Goal: Information Seeking & Learning: Learn about a topic

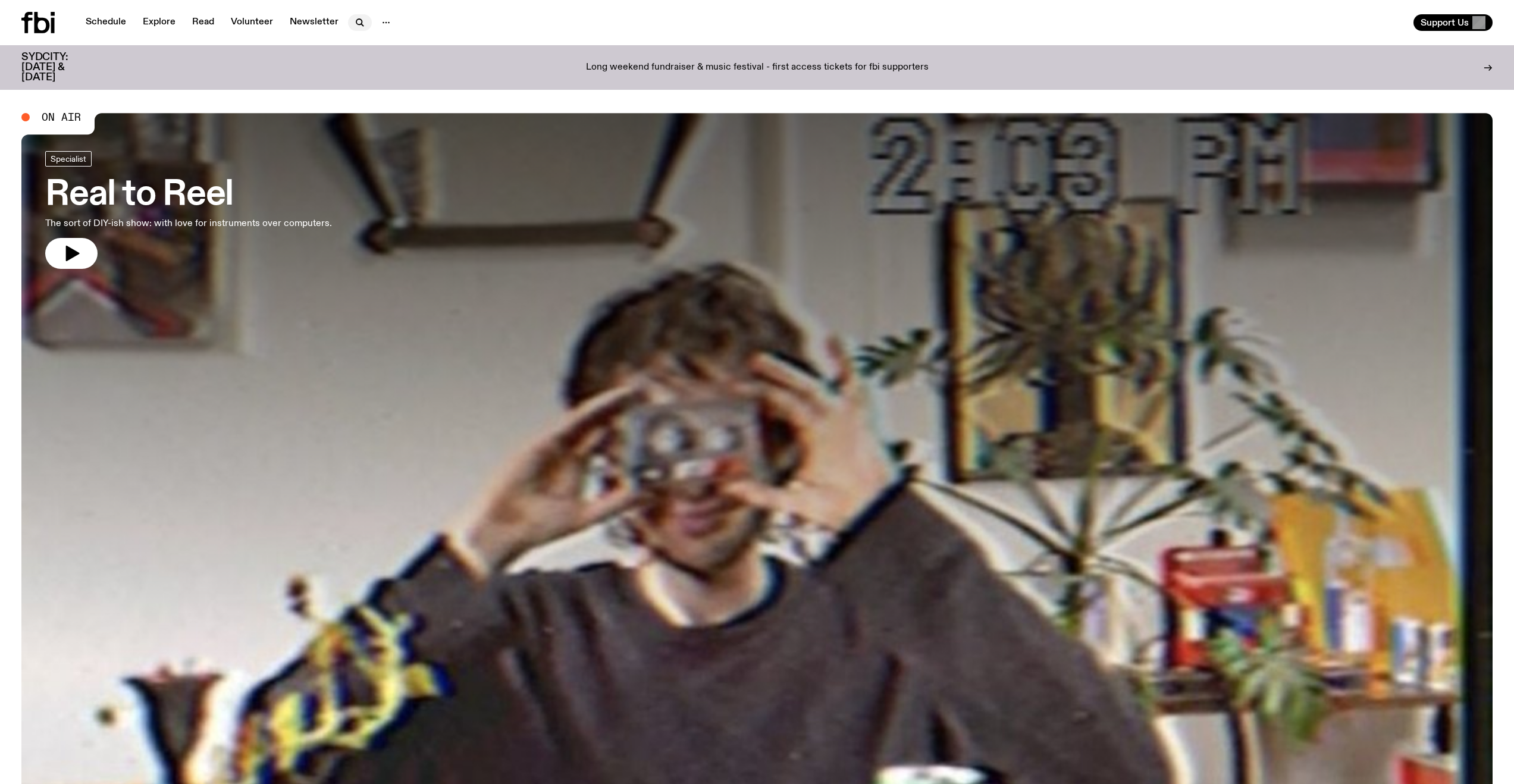
click at [353, 23] on icon "button" at bounding box center [359, 22] width 14 height 14
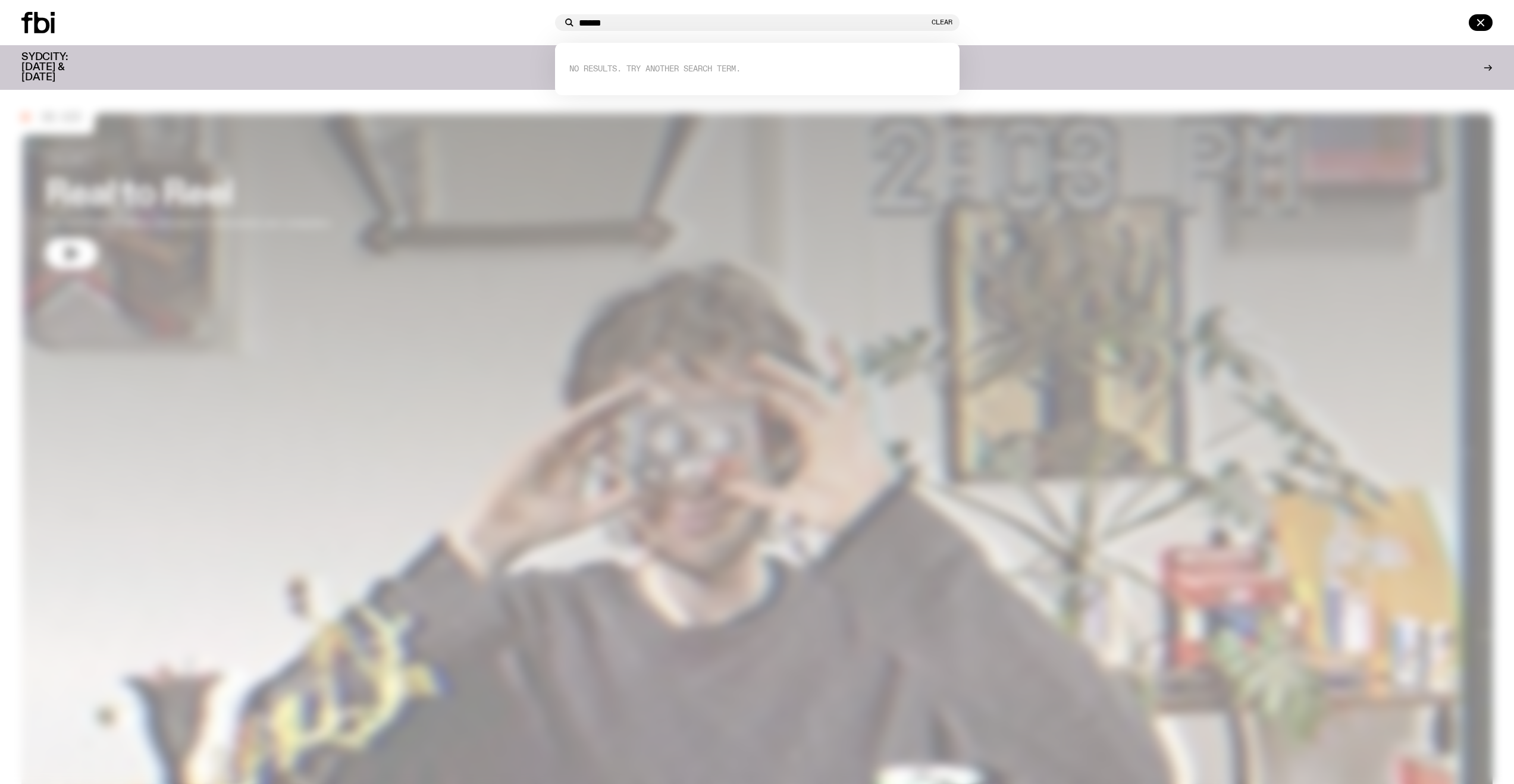
type input "******"
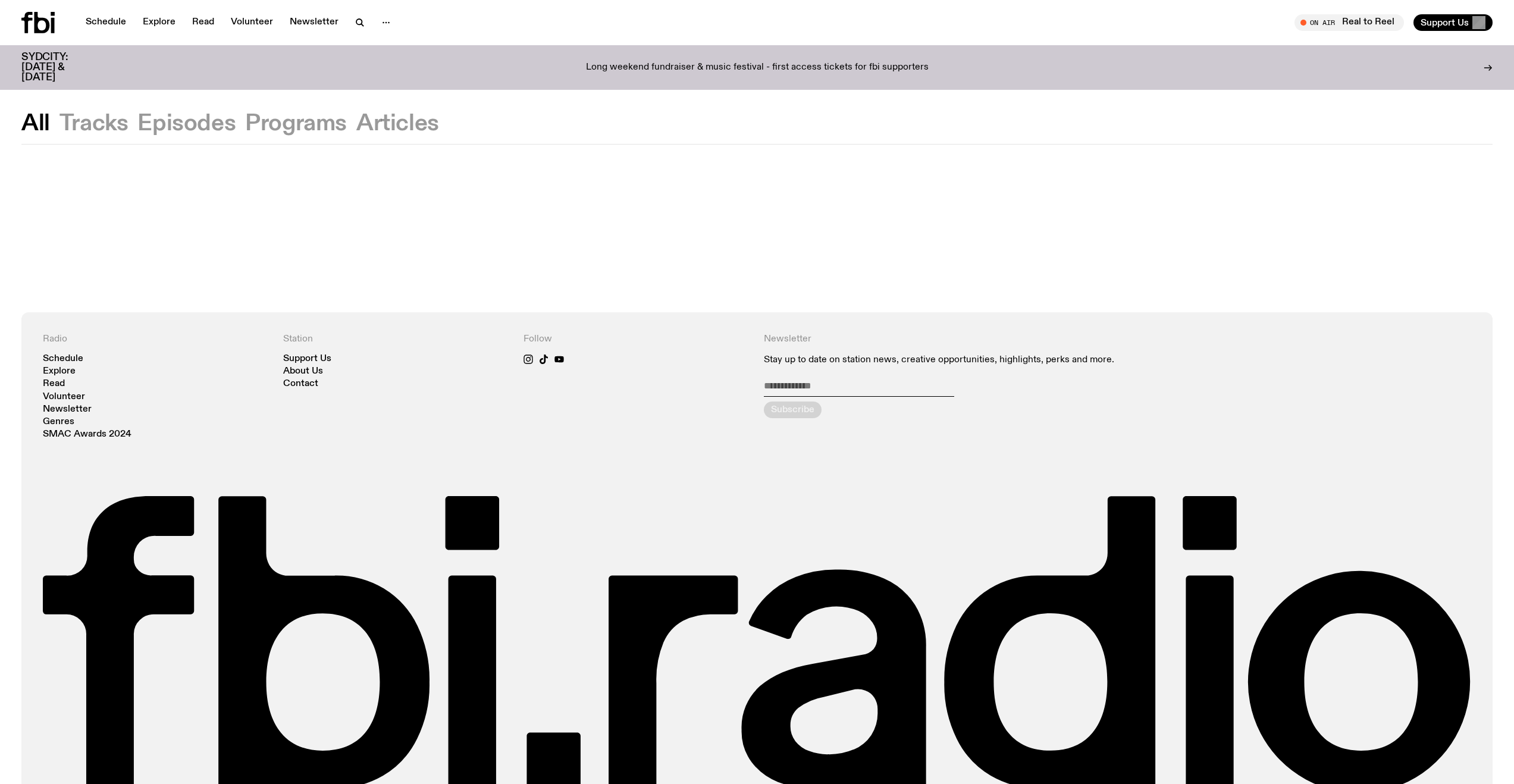
click at [138, 131] on button "Tracks" at bounding box center [187, 123] width 99 height 21
click at [25, 108] on div "All Tracks Episodes Programs Articles Radio Schedule Explore Read Volunteer New…" at bounding box center [757, 471] width 1514 height 784
click at [35, 111] on div "All Tracks Episodes Programs Articles Radio Schedule Explore Read Volunteer New…" at bounding box center [757, 471] width 1514 height 784
click at [38, 122] on button "All" at bounding box center [36, 123] width 29 height 21
click at [245, 125] on button "Episodes" at bounding box center [296, 123] width 102 height 21
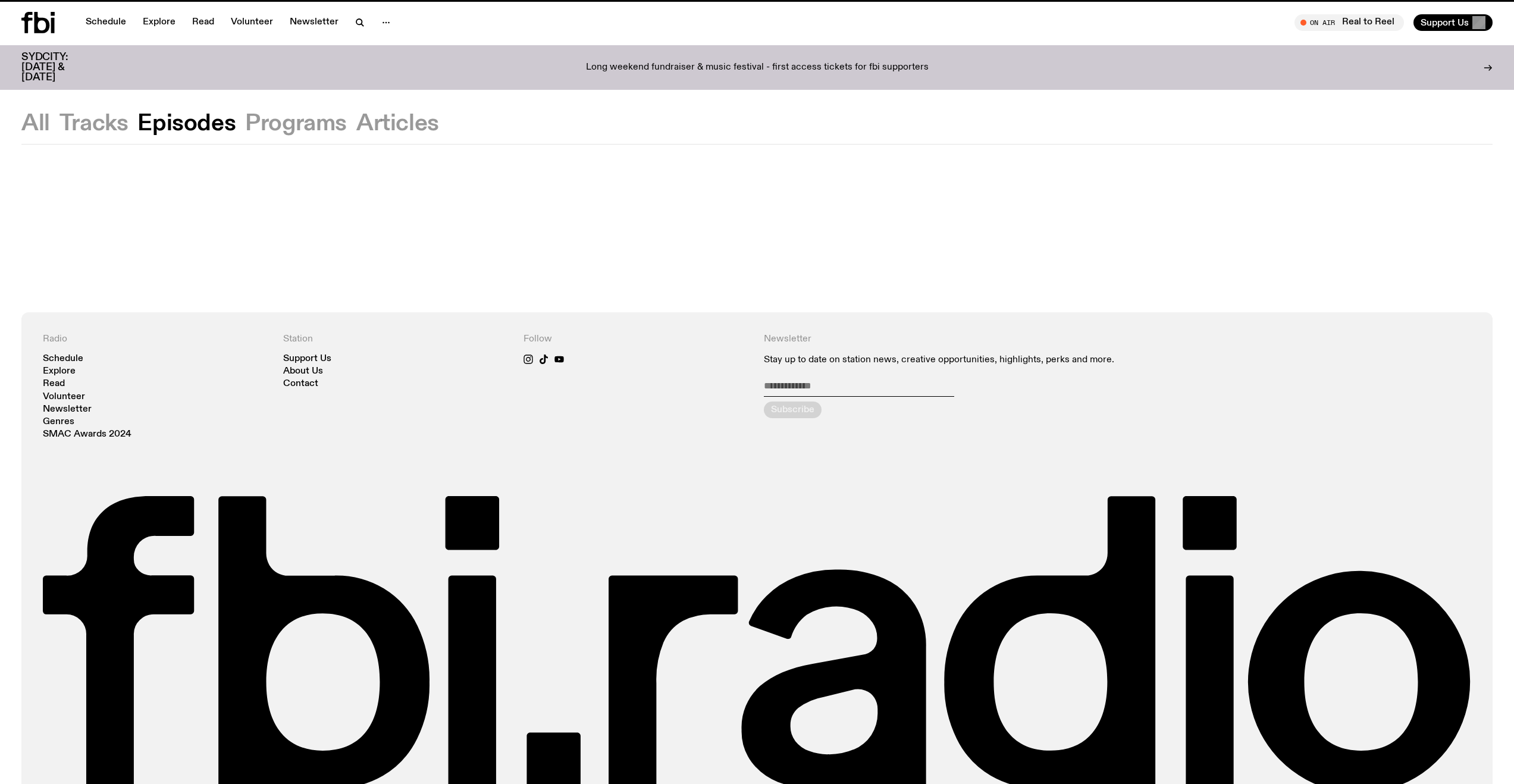
click at [356, 127] on button "Programs" at bounding box center [397, 123] width 82 height 21
click at [408, 127] on button "Articles" at bounding box center [397, 123] width 82 height 21
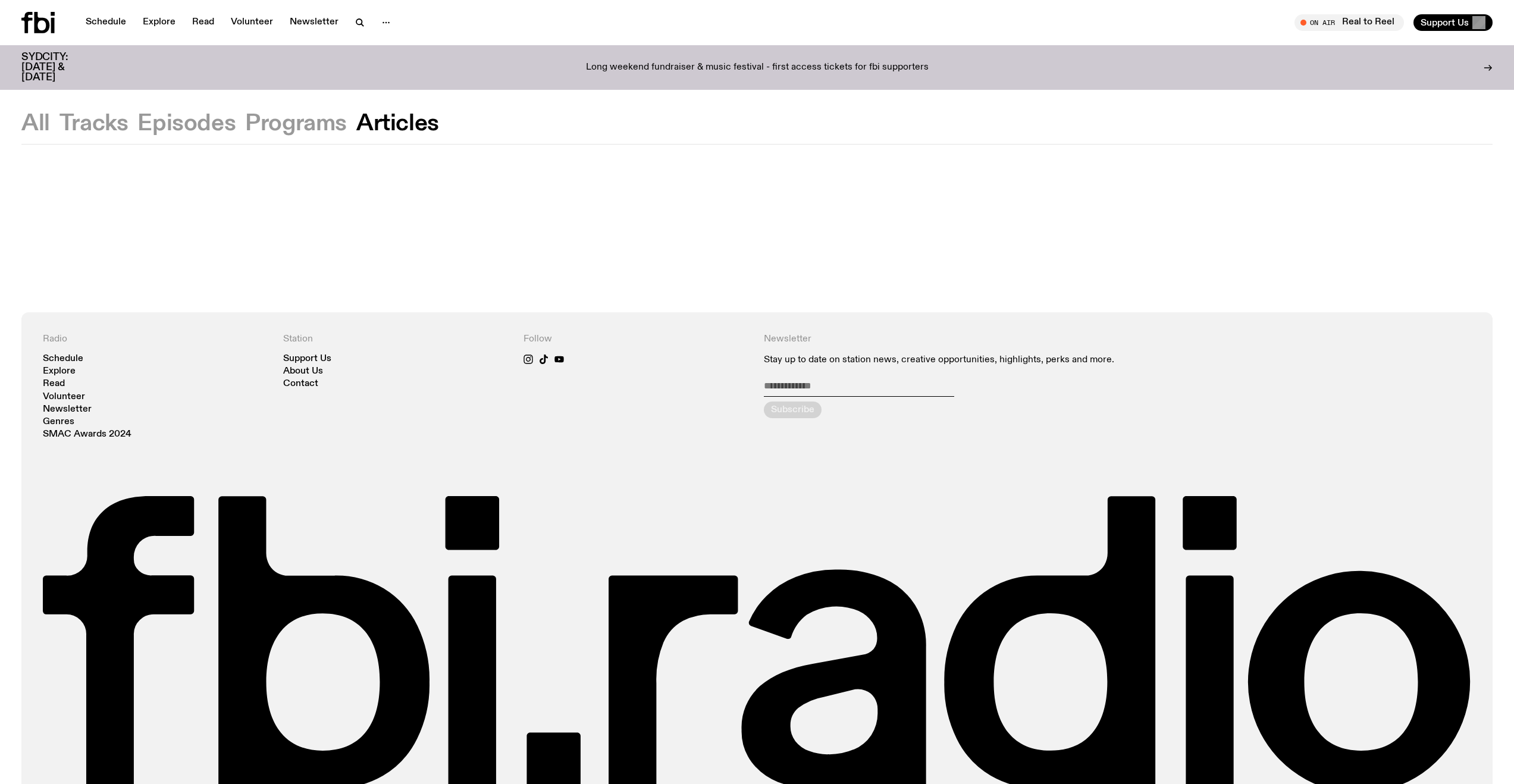
click at [59, 121] on button "All" at bounding box center [93, 123] width 69 height 21
click at [353, 25] on icon "button" at bounding box center [359, 22] width 14 height 14
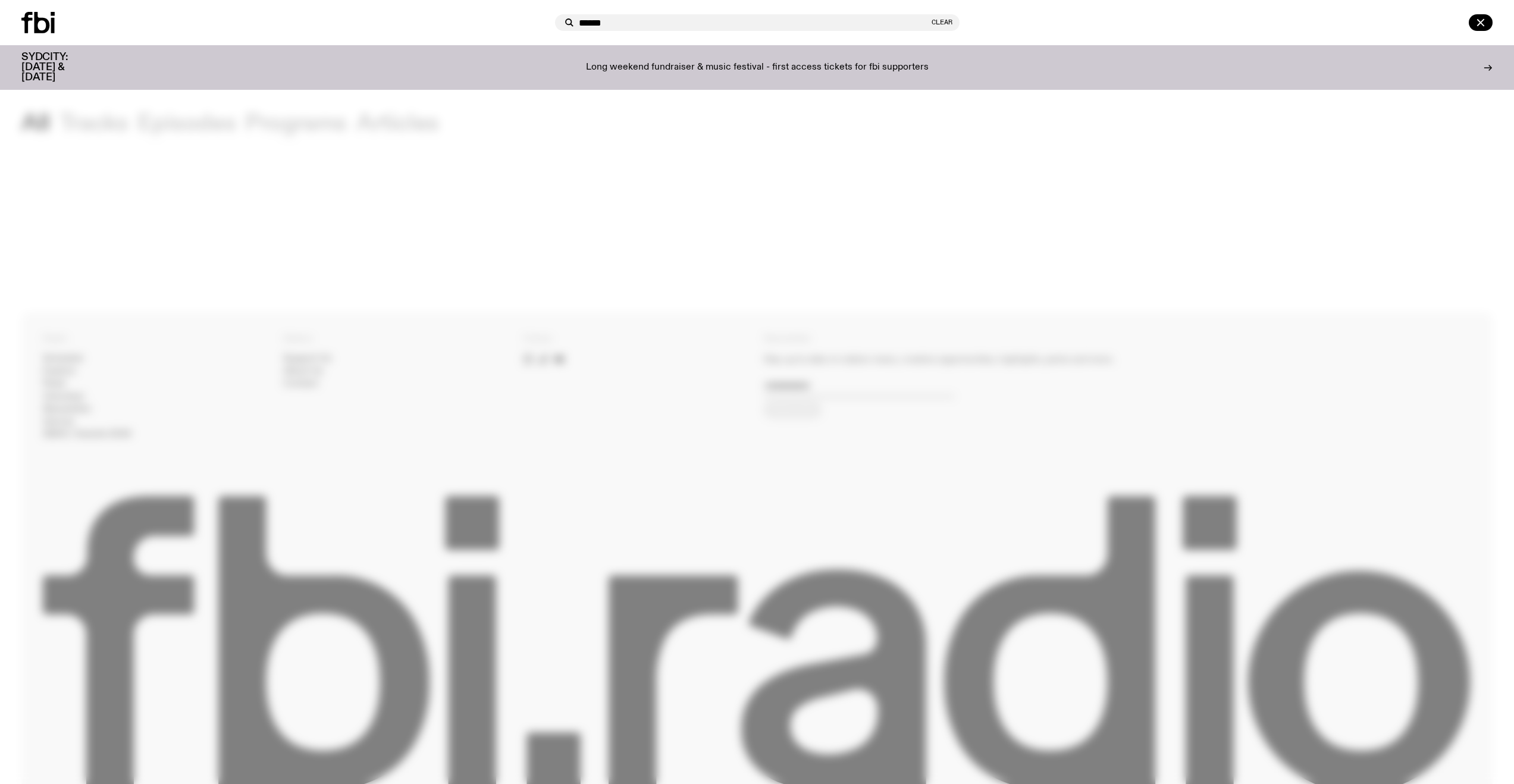
type input "******"
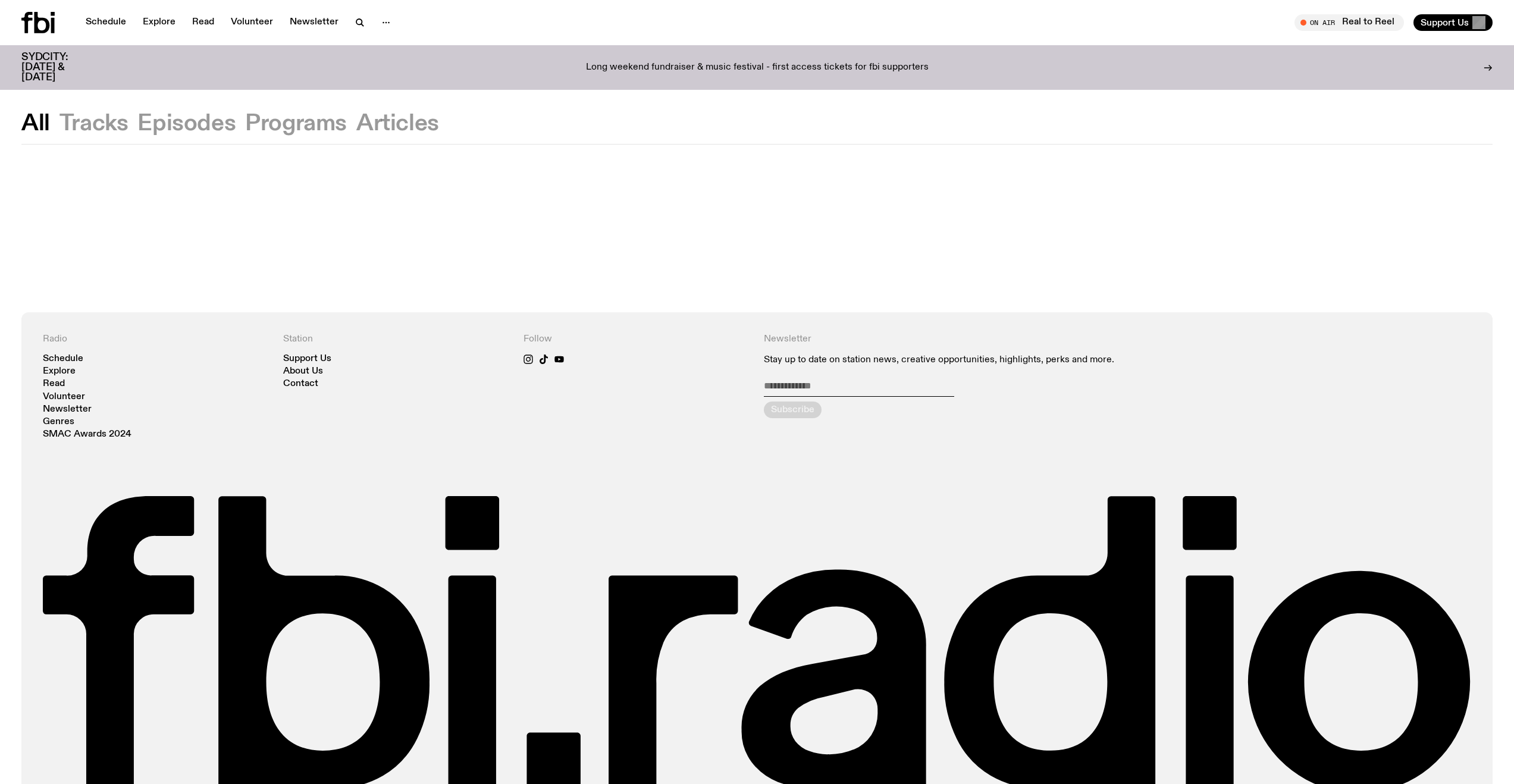
click at [138, 126] on button "Tracks" at bounding box center [187, 123] width 99 height 21
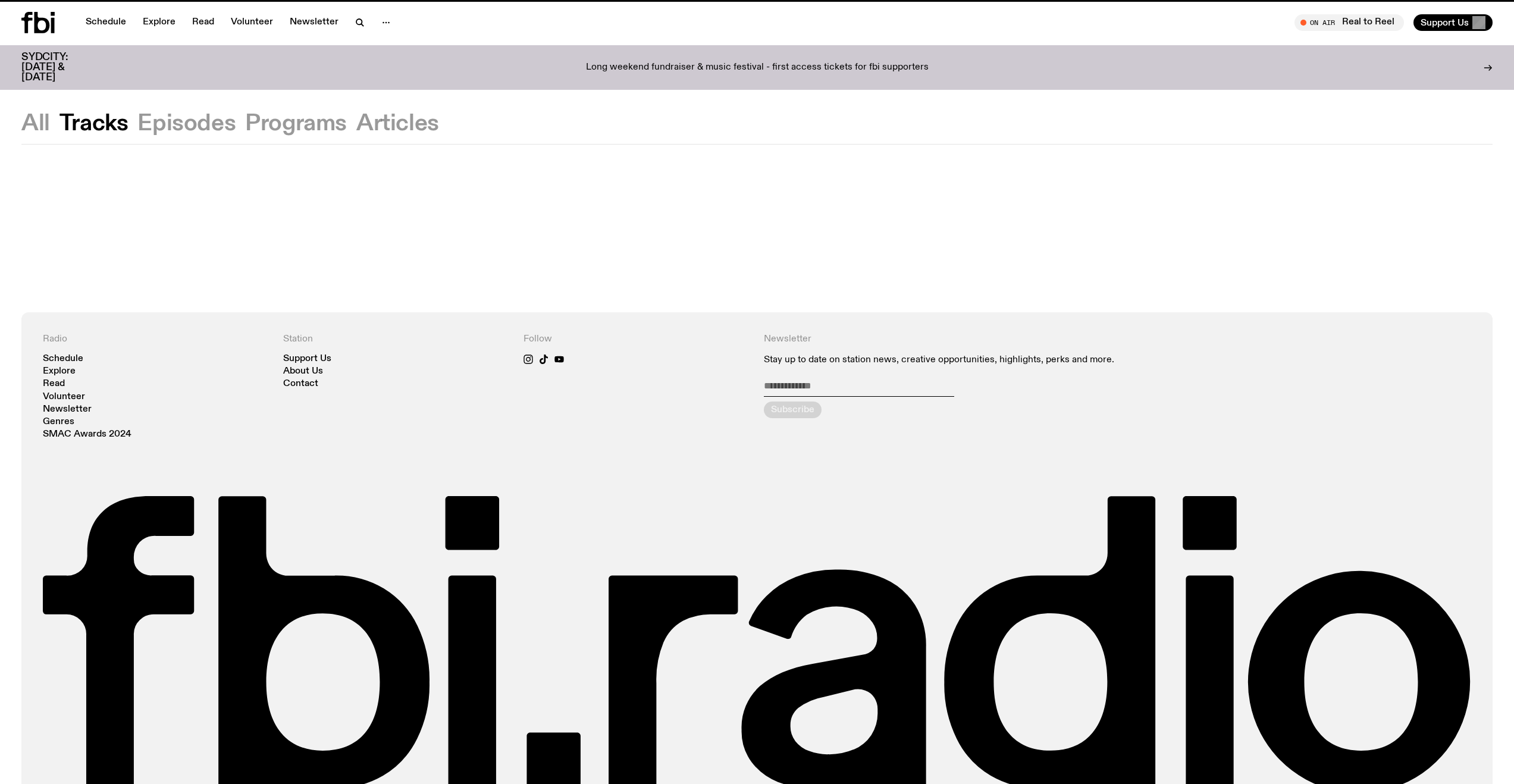
click at [35, 127] on button "All" at bounding box center [36, 123] width 29 height 21
